Goal: Check status

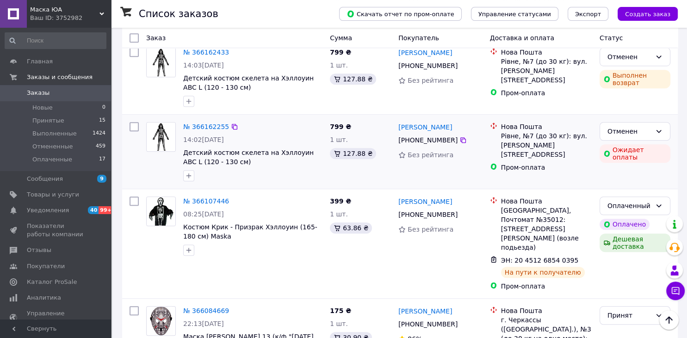
scroll to position [684, 0]
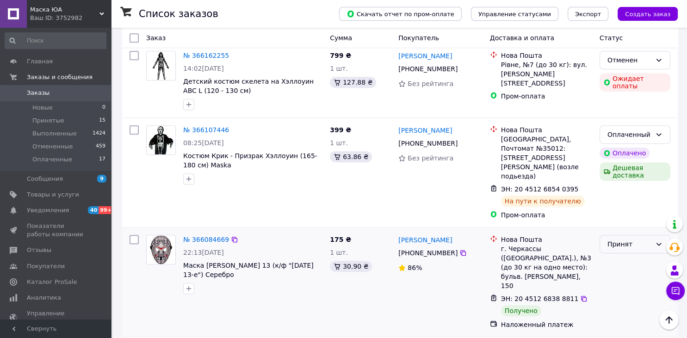
click at [616, 239] on div "Принят" at bounding box center [629, 244] width 44 height 10
click at [619, 229] on li "Выполнен" at bounding box center [635, 230] width 70 height 17
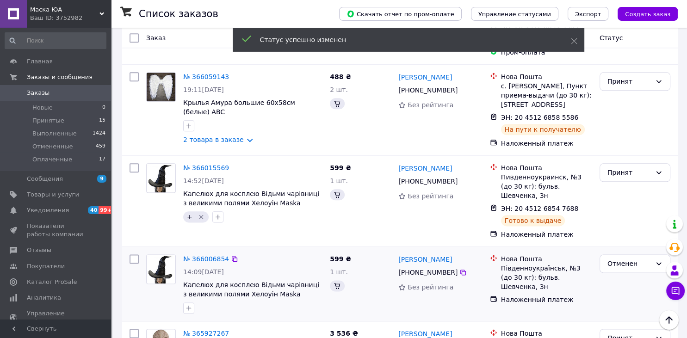
scroll to position [1075, 0]
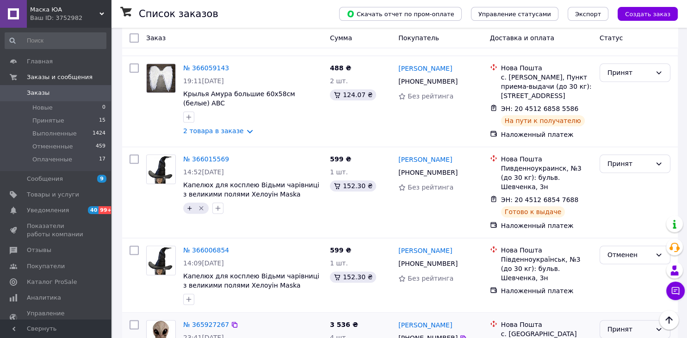
click at [617, 324] on div "Принят" at bounding box center [629, 329] width 44 height 10
click at [618, 269] on li "Выполнен" at bounding box center [635, 270] width 70 height 17
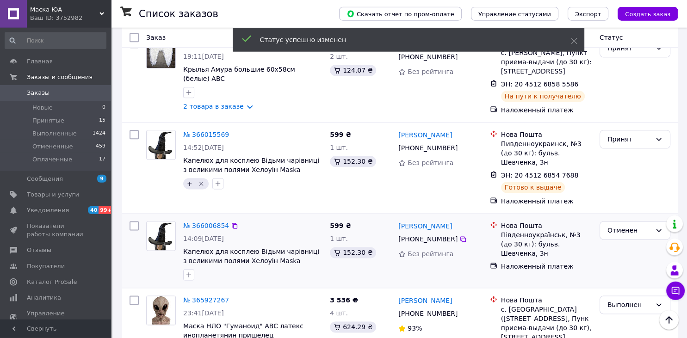
scroll to position [1221, 0]
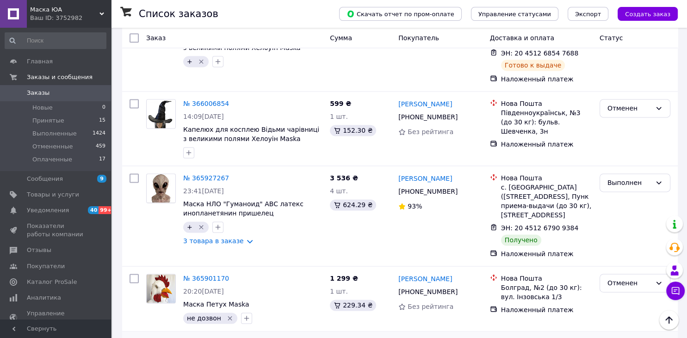
click at [621, 290] on li "Выполнен" at bounding box center [635, 289] width 70 height 17
click at [214, 174] on link "№ 365927267" at bounding box center [206, 177] width 46 height 7
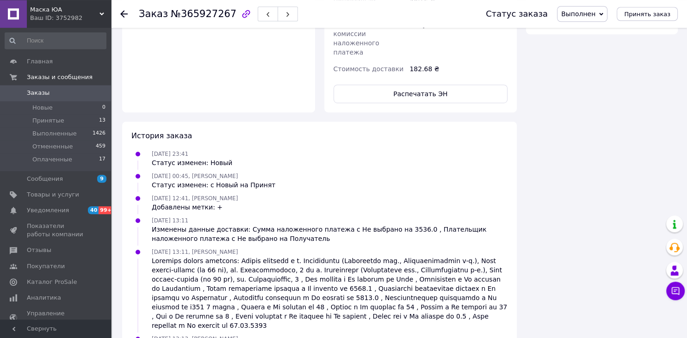
scroll to position [668, 0]
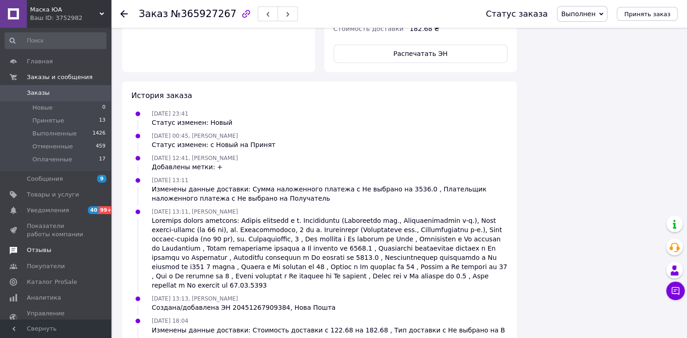
click at [55, 254] on span "Отзывы" at bounding box center [56, 250] width 59 height 8
